Goal: Task Accomplishment & Management: Manage account settings

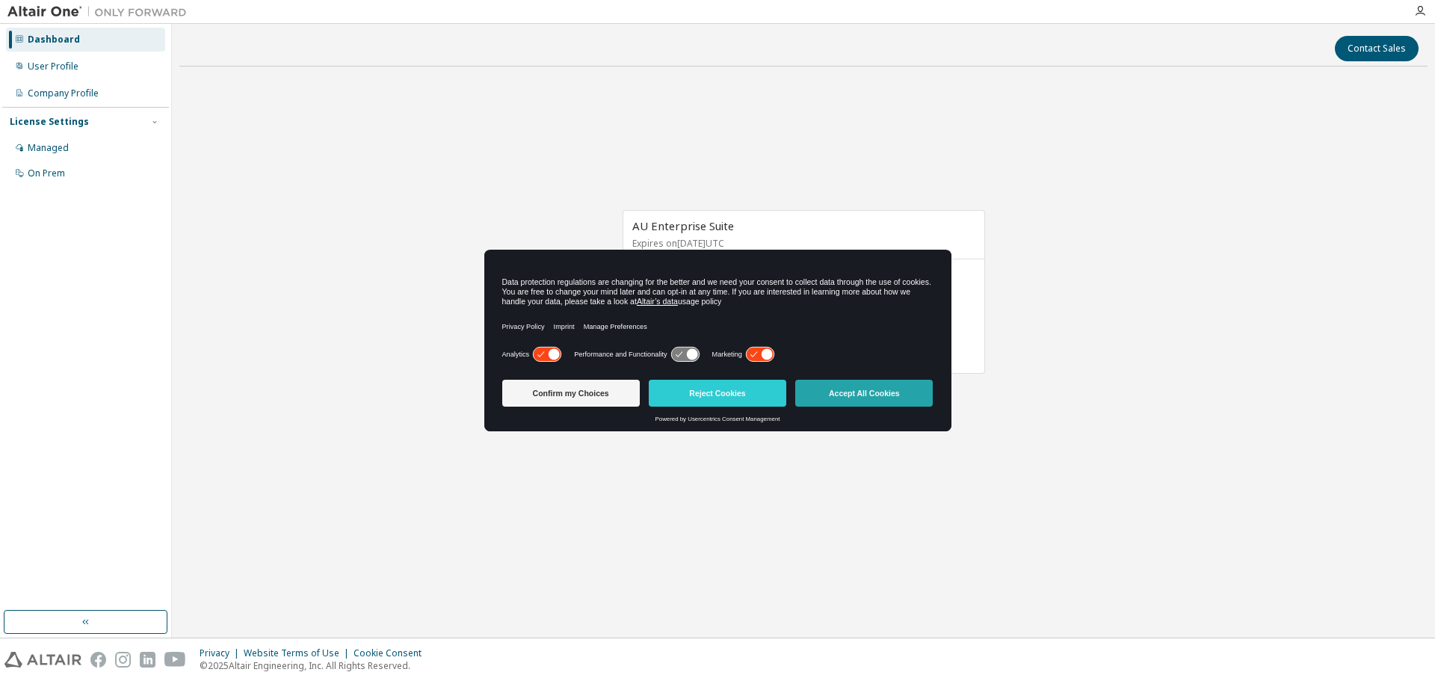
click at [823, 386] on button "Accept All Cookies" at bounding box center [863, 393] width 137 height 27
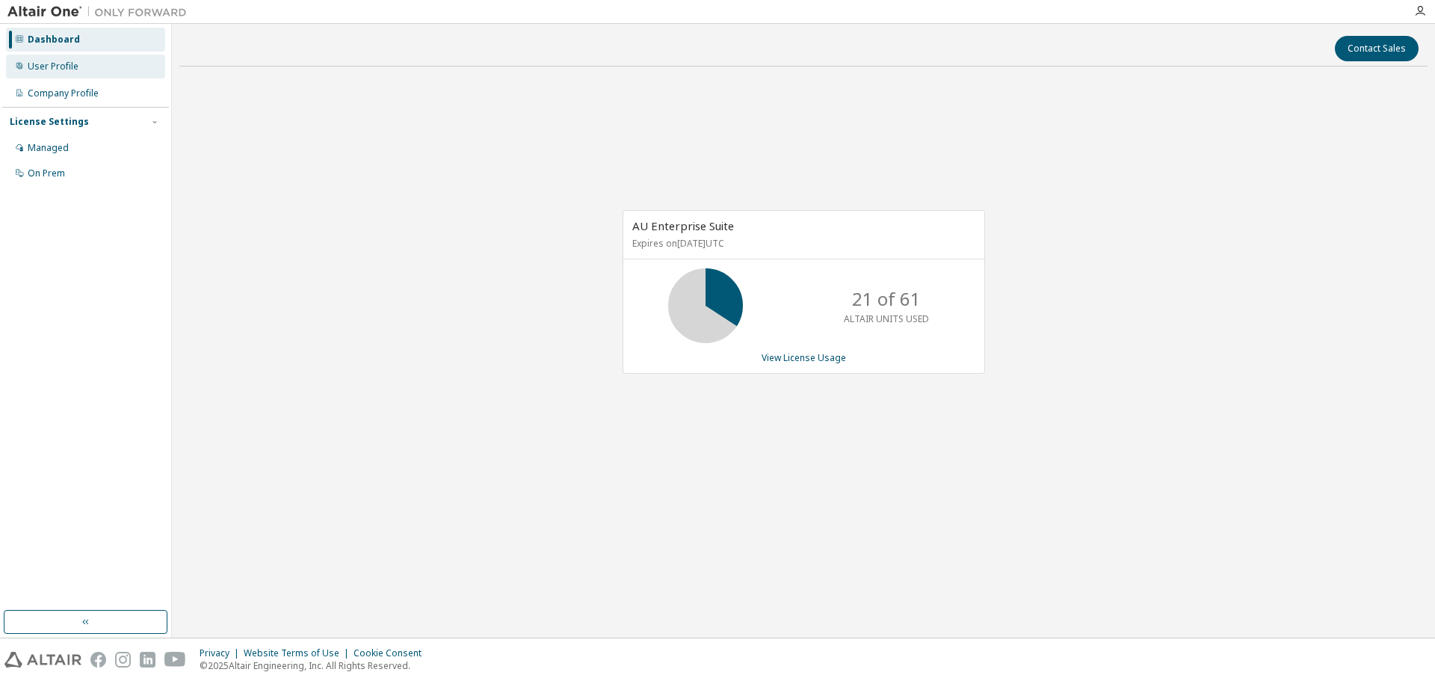
click at [81, 66] on div "User Profile" at bounding box center [85, 67] width 159 height 24
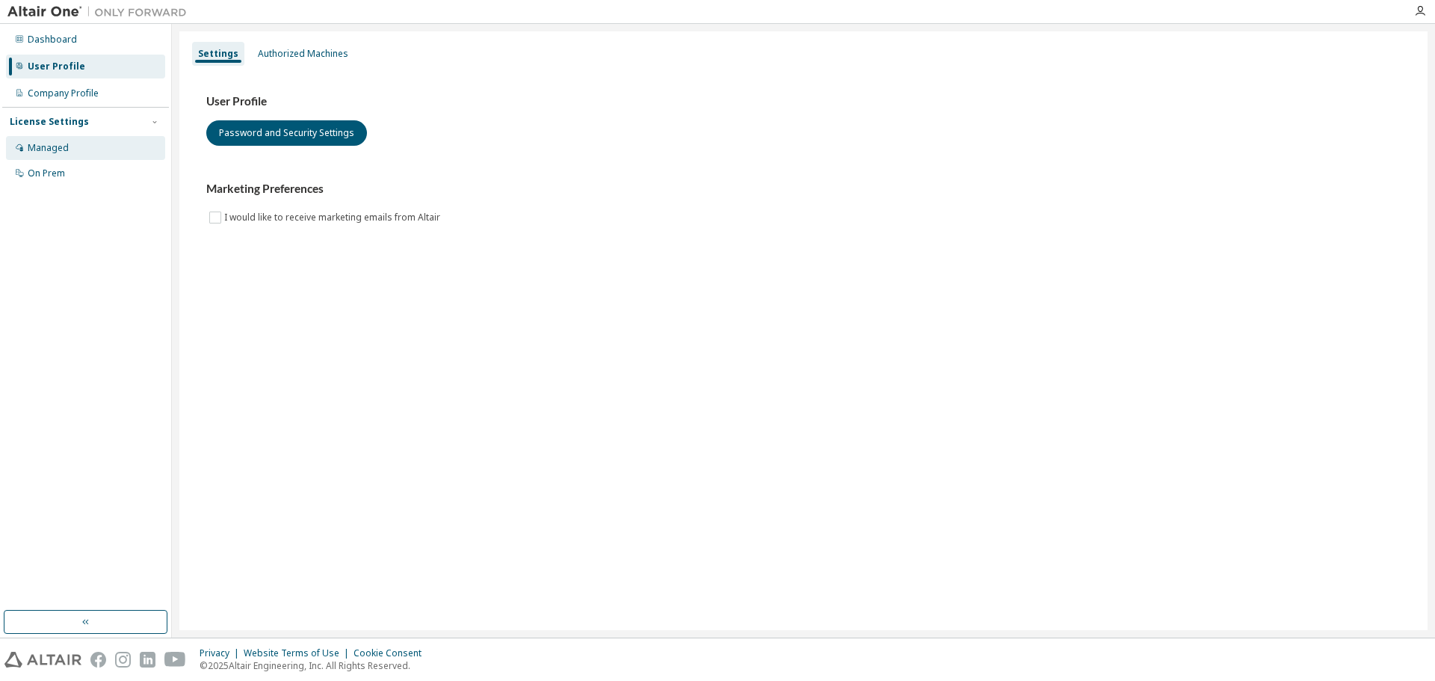
click at [87, 146] on div "Managed" at bounding box center [85, 148] width 159 height 24
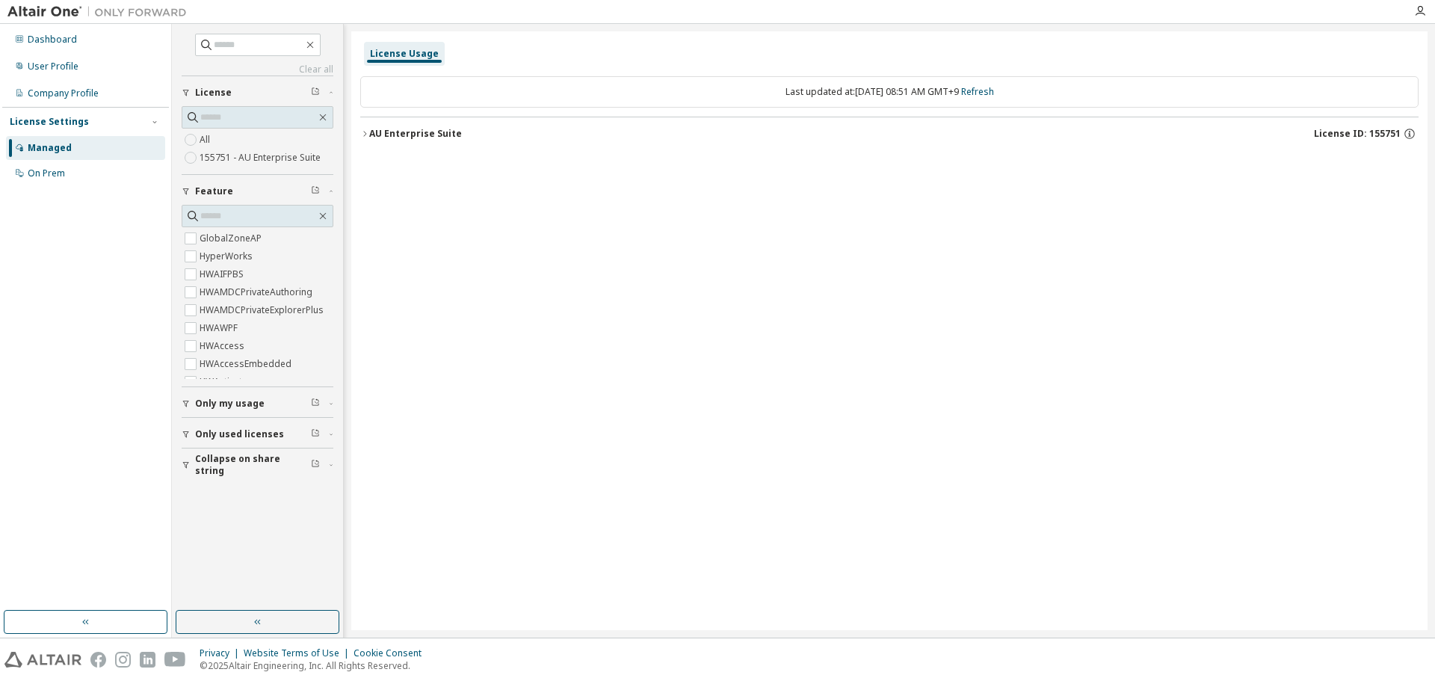
click at [237, 406] on span "Only my usage" at bounding box center [229, 404] width 69 height 12
click at [220, 471] on span "Only used licenses" at bounding box center [239, 477] width 89 height 12
drag, startPoint x: 222, startPoint y: 548, endPoint x: 314, endPoint y: 545, distance: 91.9
click at [250, 562] on button "Collapse on share string" at bounding box center [258, 551] width 152 height 33
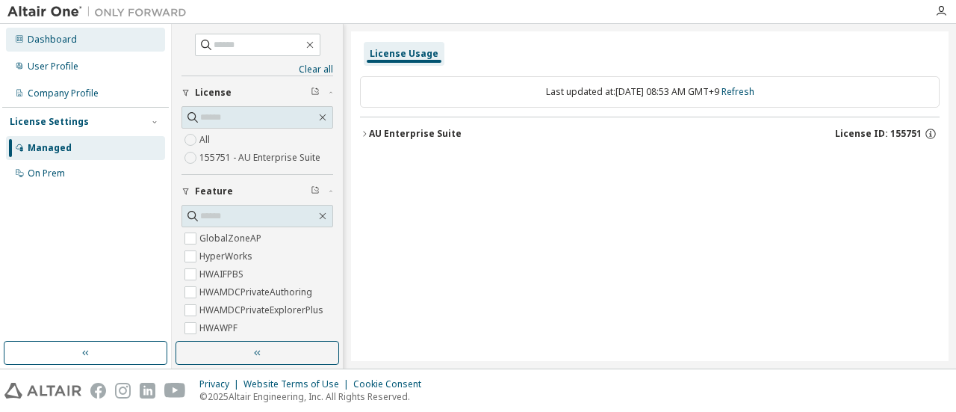
click at [68, 44] on div "Dashboard" at bounding box center [52, 40] width 49 height 12
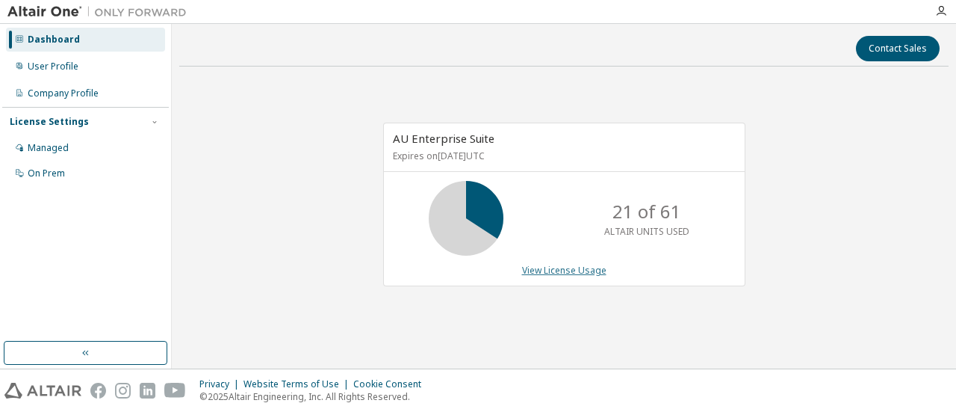
click at [525, 268] on link "View License Usage" at bounding box center [564, 270] width 84 height 13
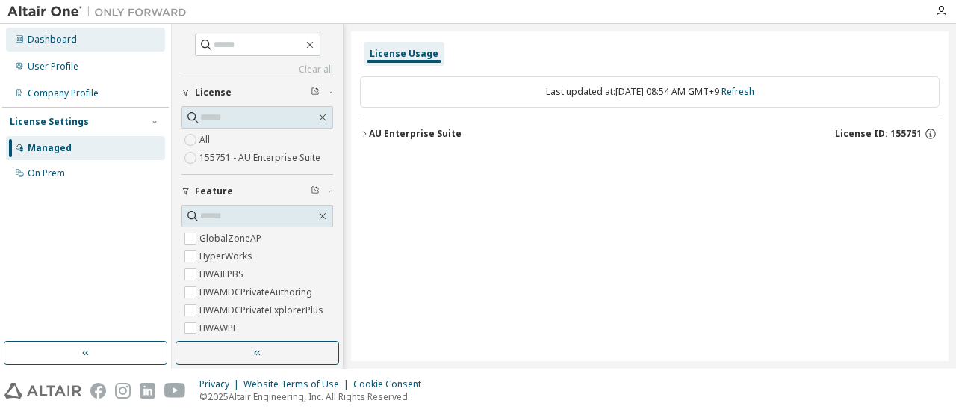
click at [110, 46] on div "Dashboard" at bounding box center [85, 40] width 159 height 24
